Goal: Information Seeking & Learning: Compare options

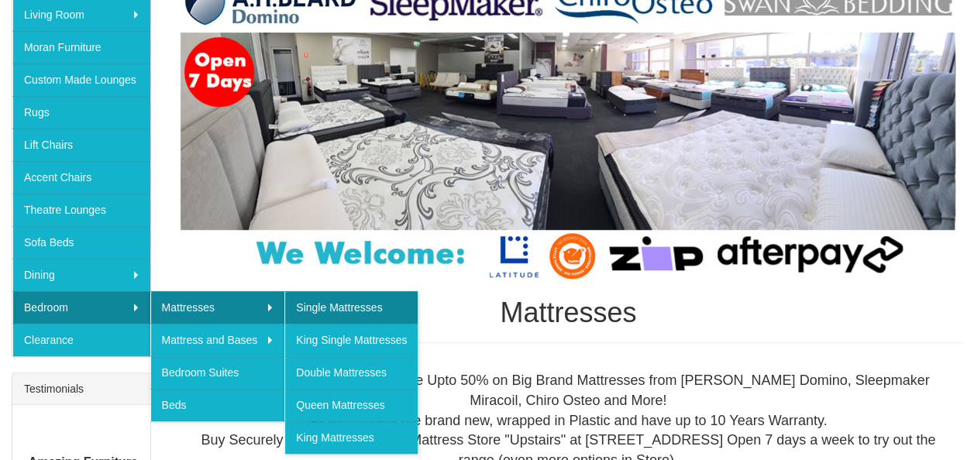
scroll to position [310, 0]
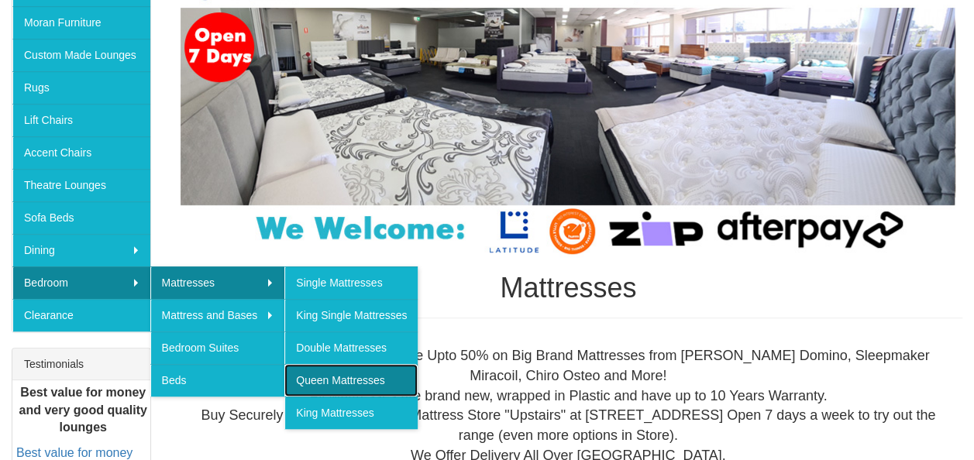
click at [349, 381] on link "Queen Mattresses" at bounding box center [350, 380] width 133 height 33
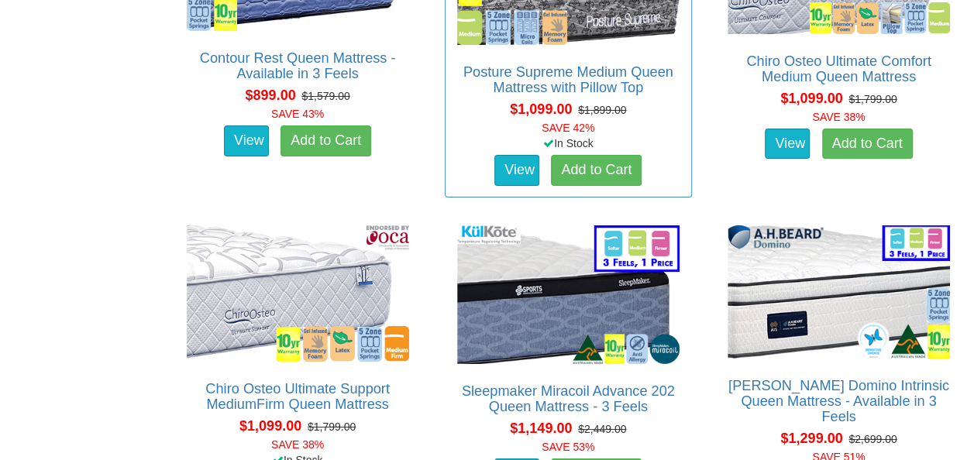
scroll to position [2789, 0]
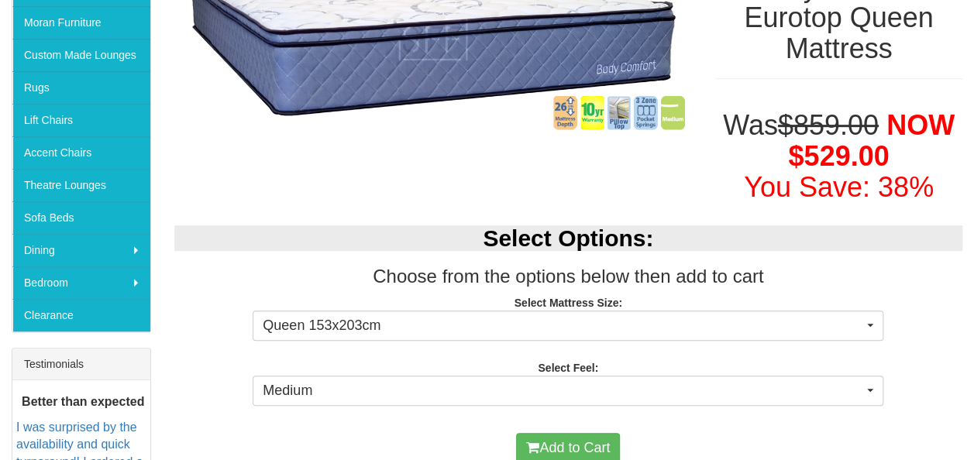
scroll to position [465, 0]
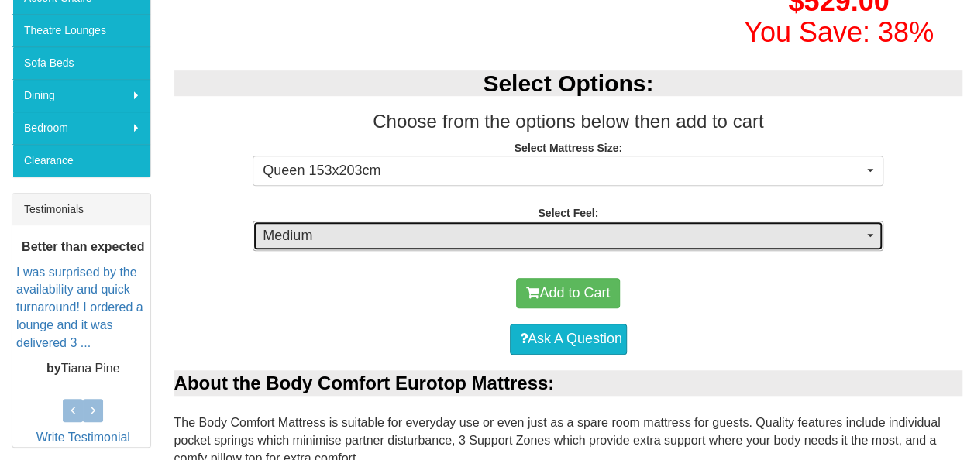
click at [504, 239] on span "Medium" at bounding box center [563, 236] width 600 height 20
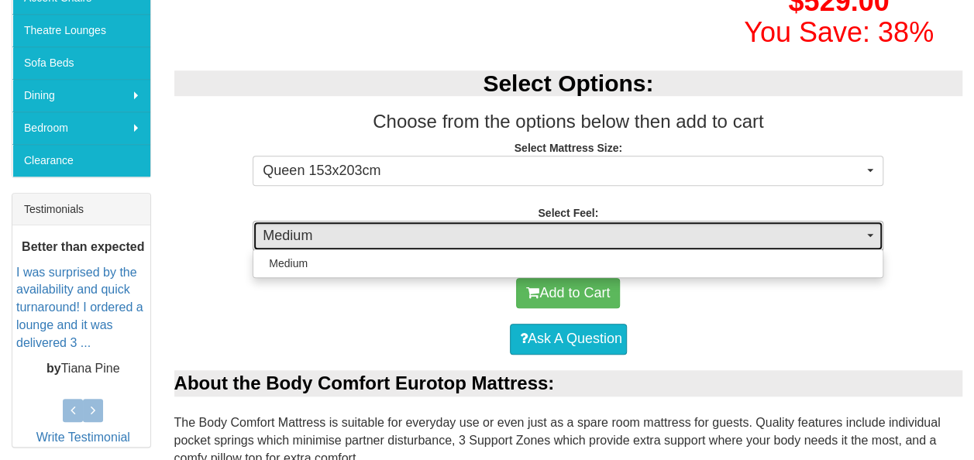
click at [504, 239] on span "Medium" at bounding box center [563, 236] width 600 height 20
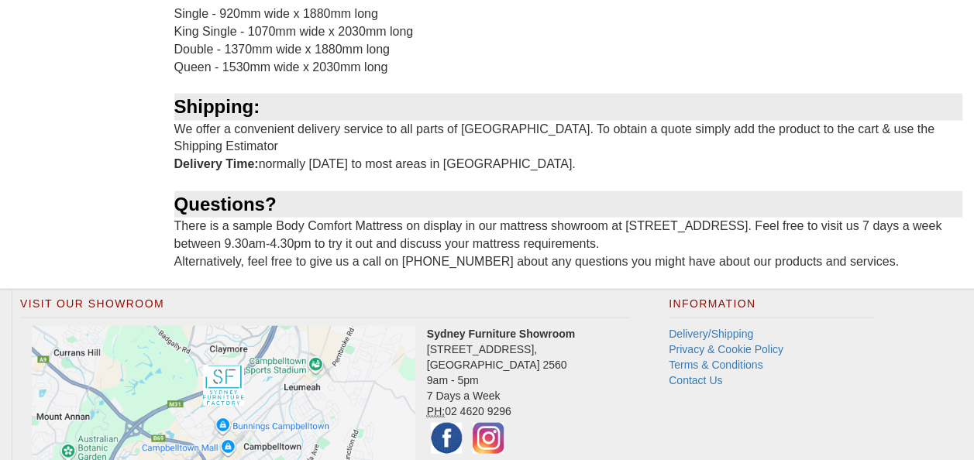
scroll to position [1627, 0]
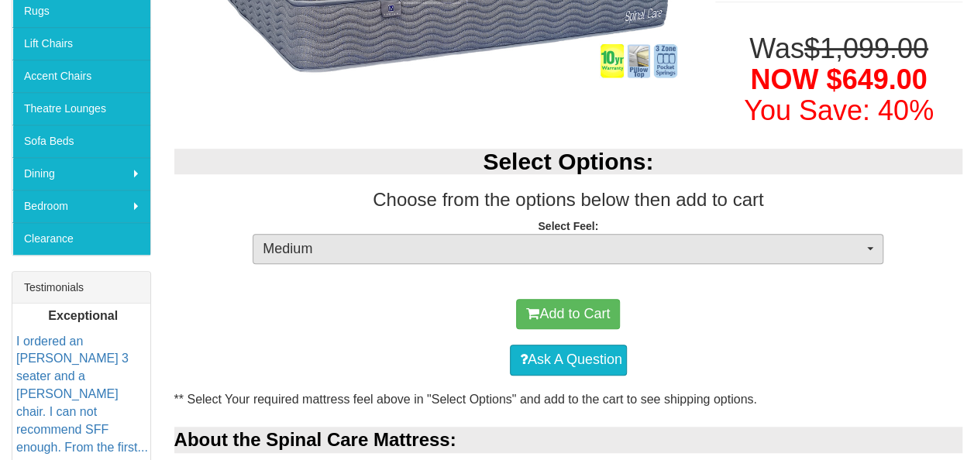
scroll to position [387, 0]
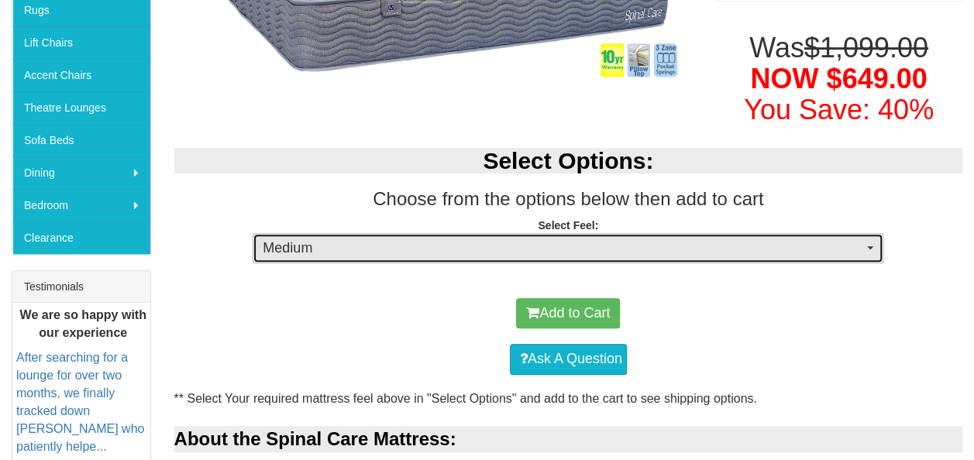
click at [380, 256] on span "Medium" at bounding box center [563, 249] width 600 height 20
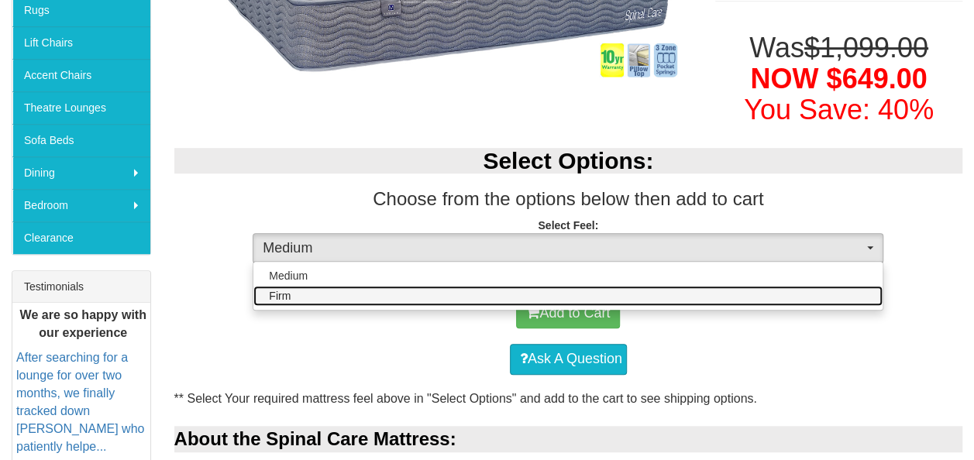
click at [379, 299] on link "Firm" at bounding box center [567, 296] width 629 height 20
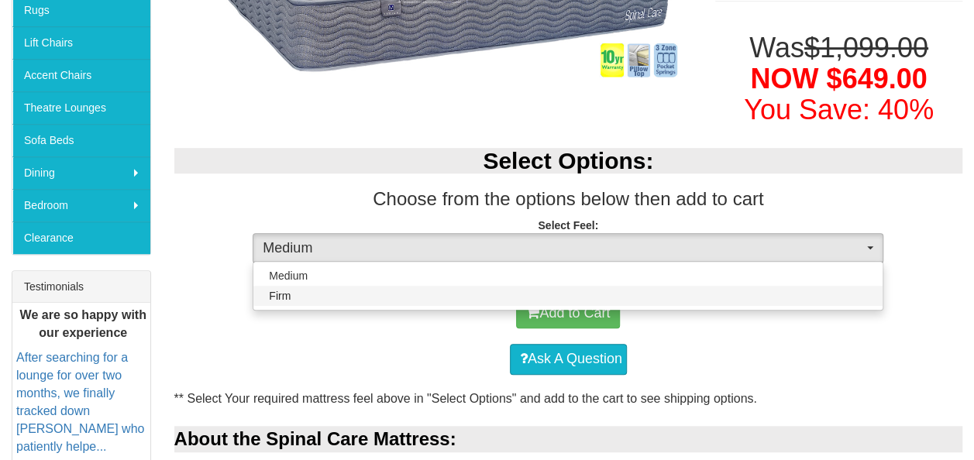
select select "1381"
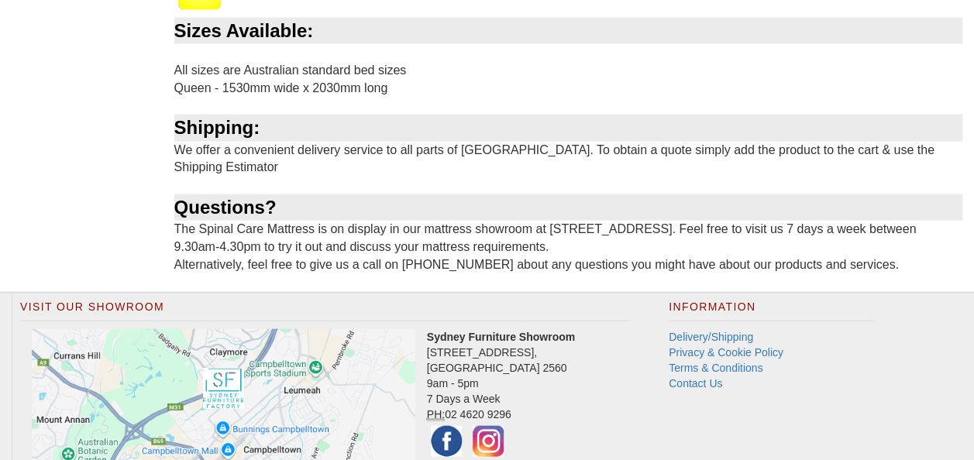
scroll to position [1549, 0]
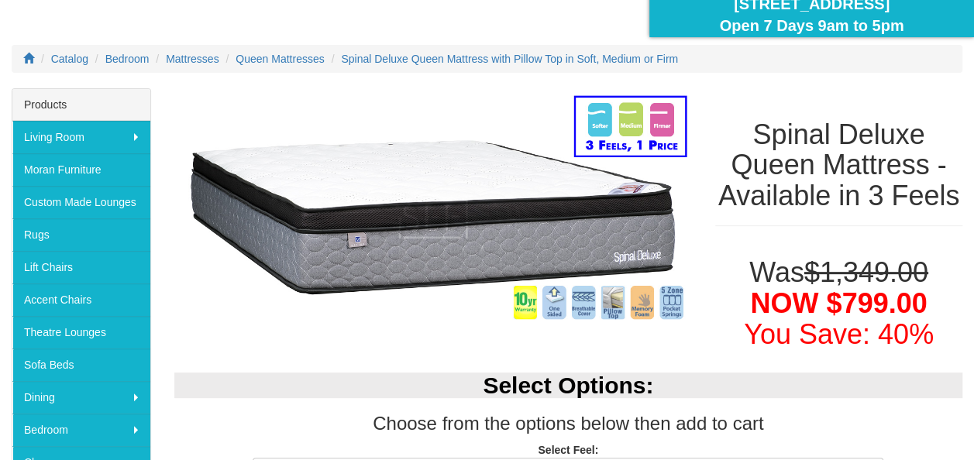
scroll to position [310, 0]
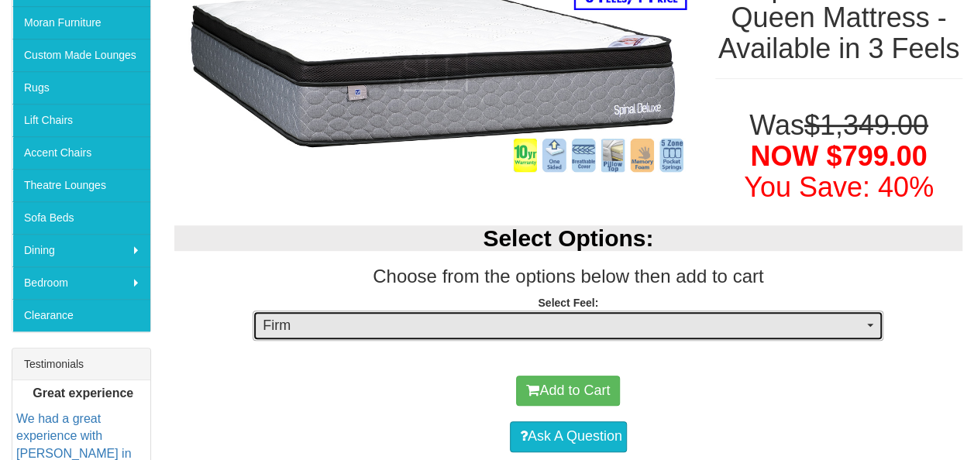
click at [459, 331] on span "Firm" at bounding box center [563, 326] width 600 height 20
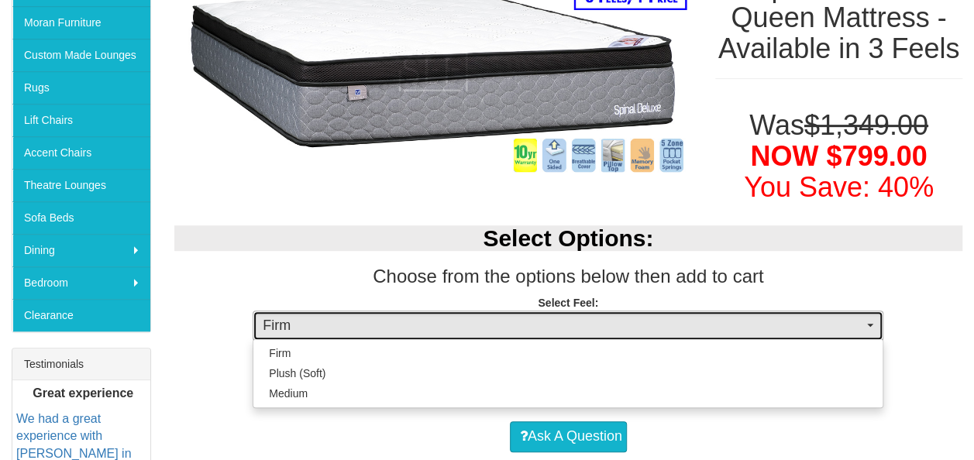
click at [459, 331] on span "Firm" at bounding box center [563, 326] width 600 height 20
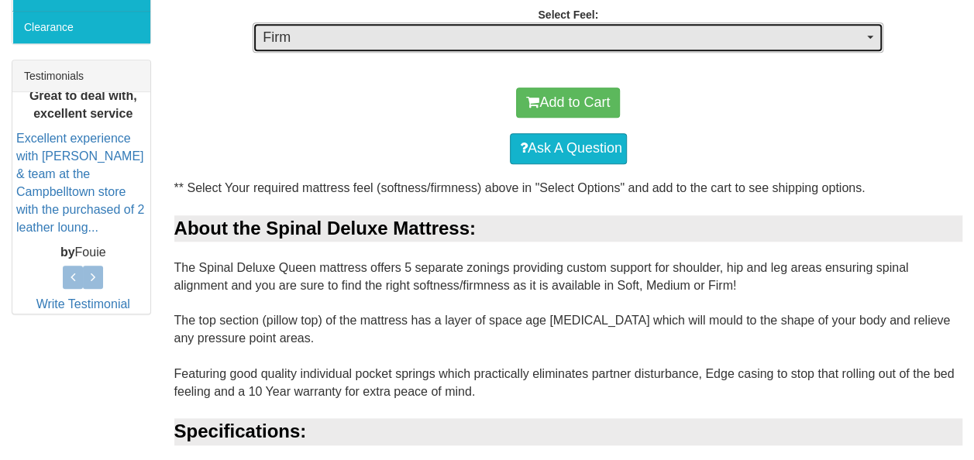
scroll to position [465, 0]
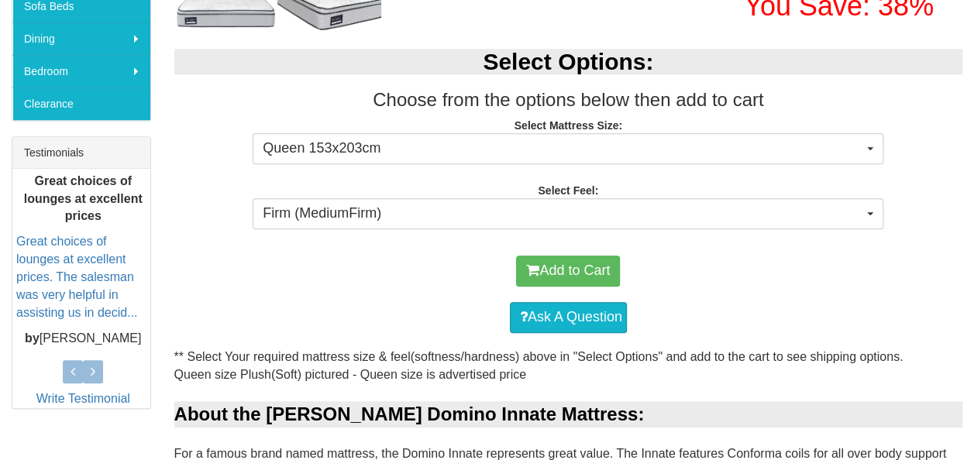
scroll to position [542, 0]
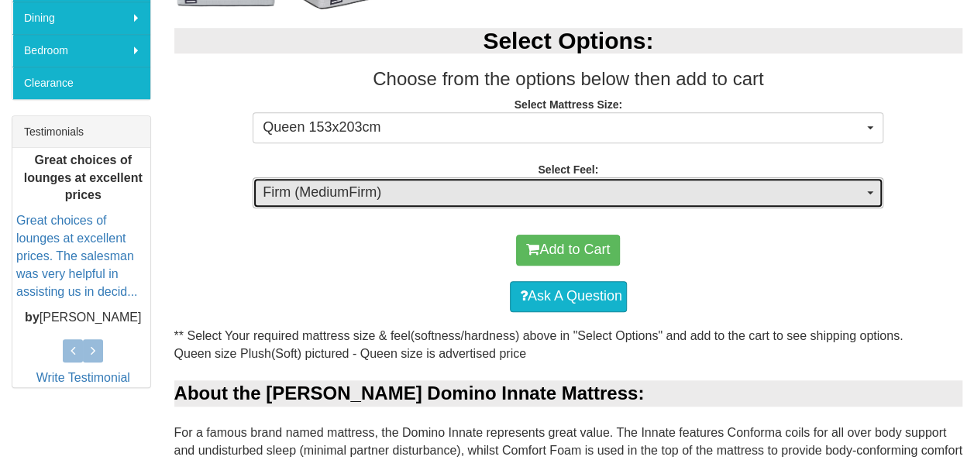
click at [417, 191] on span "Firm (MediumFirm)" at bounding box center [563, 193] width 600 height 20
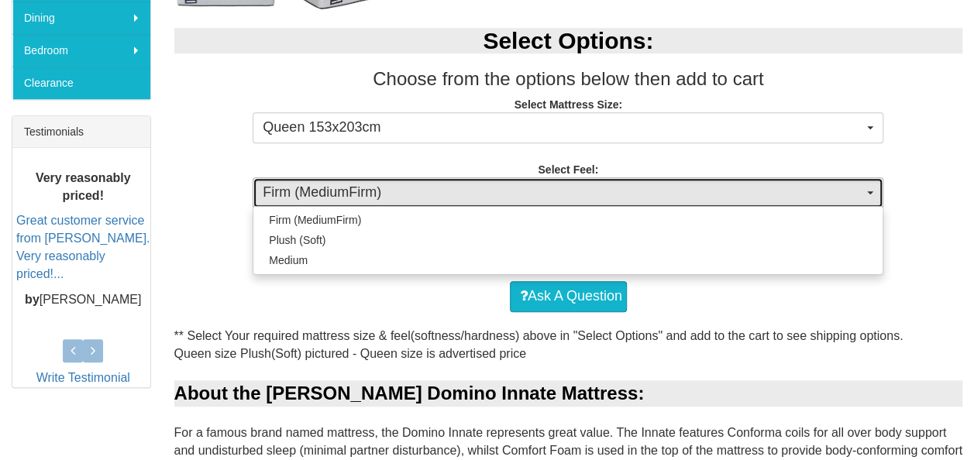
click at [417, 191] on span "Firm (MediumFirm)" at bounding box center [563, 193] width 600 height 20
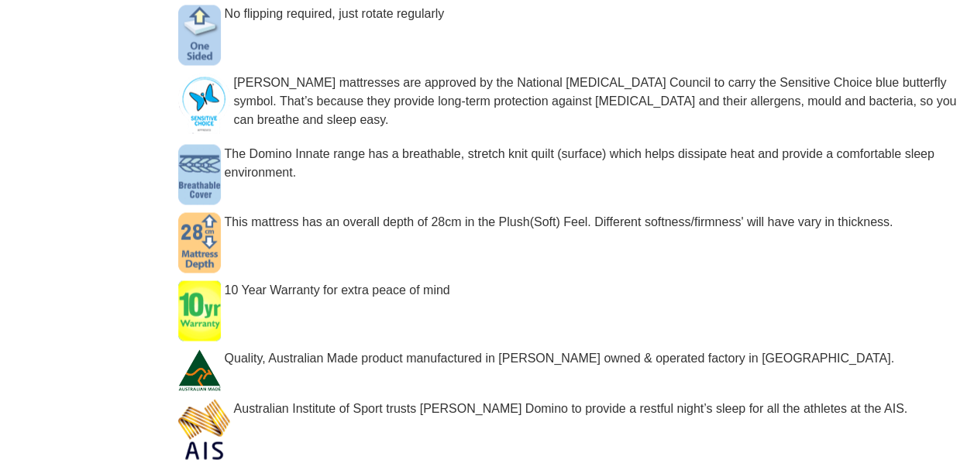
scroll to position [1472, 0]
